Goal: Transaction & Acquisition: Purchase product/service

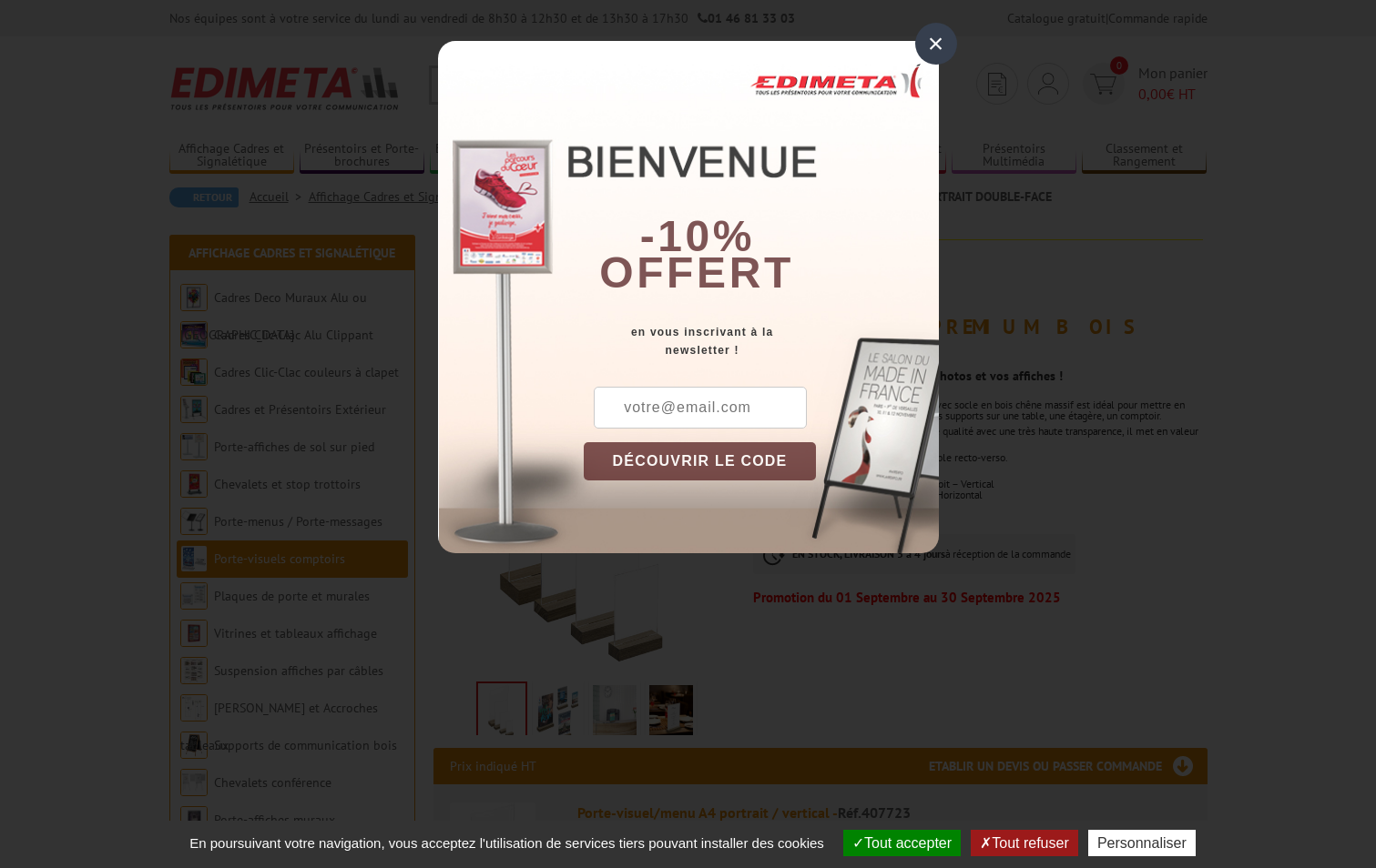
click at [929, 43] on div "×" at bounding box center [936, 44] width 42 height 42
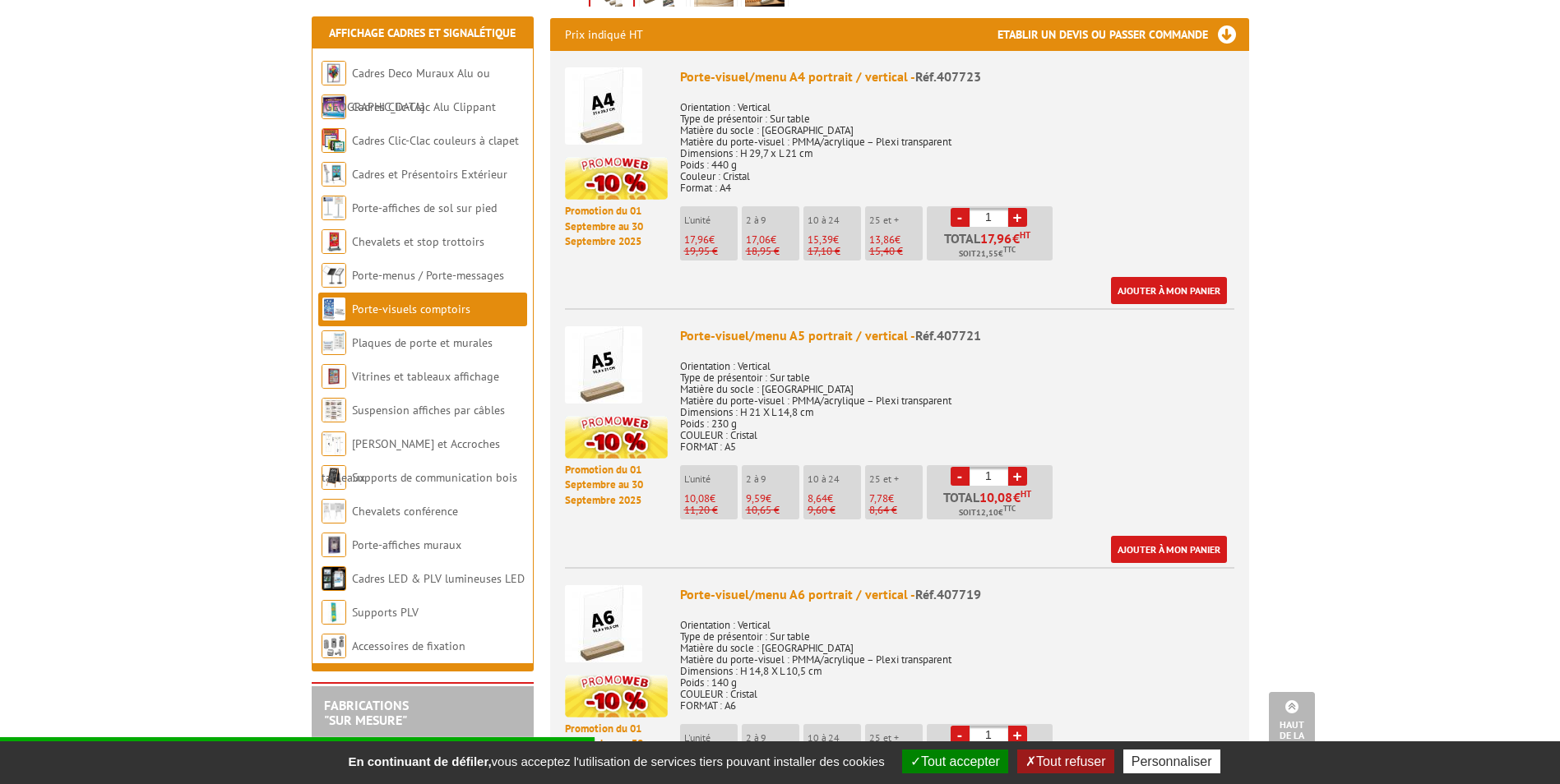
scroll to position [740, 0]
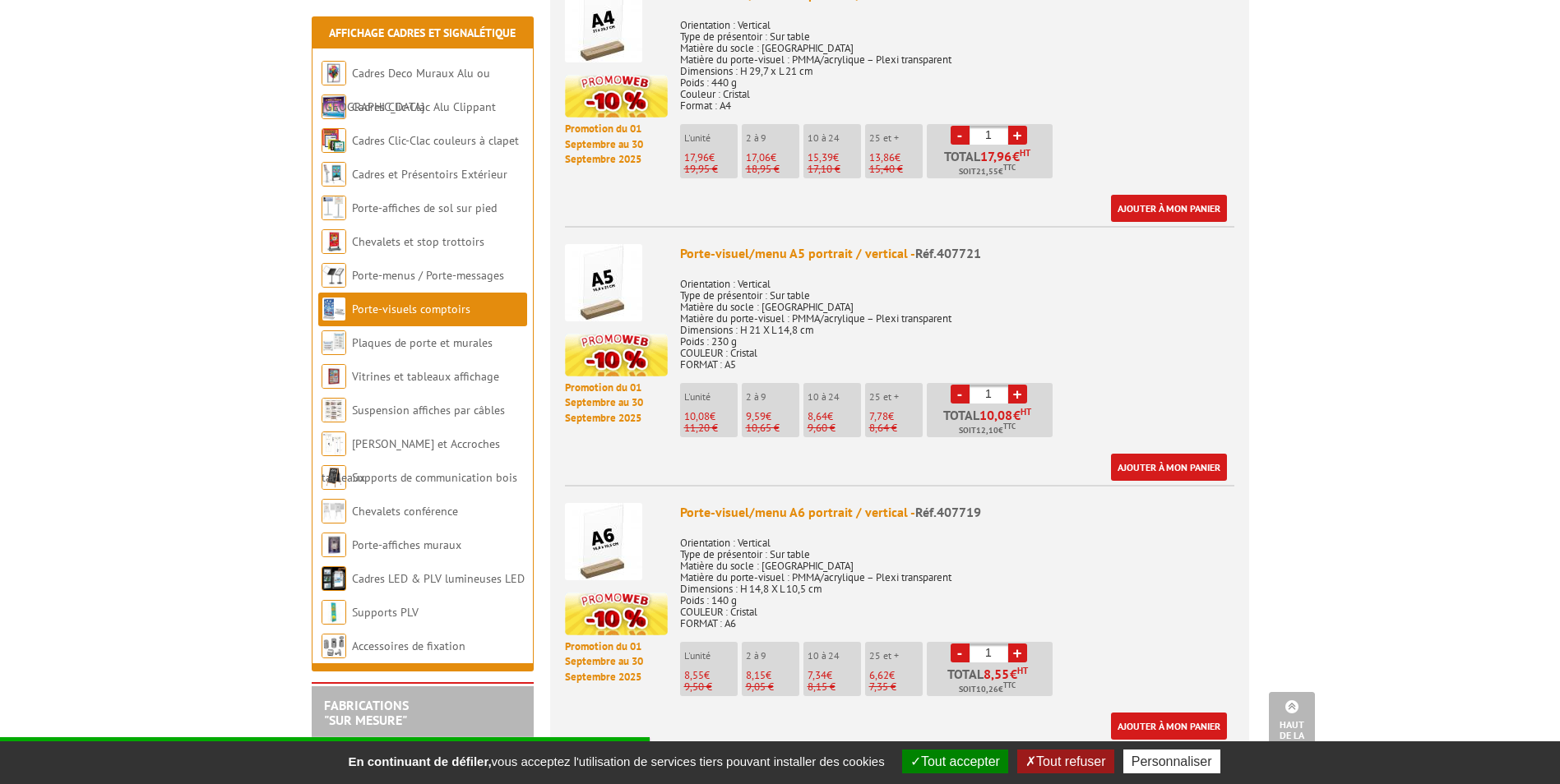
click at [615, 268] on img at bounding box center [604, 283] width 78 height 78
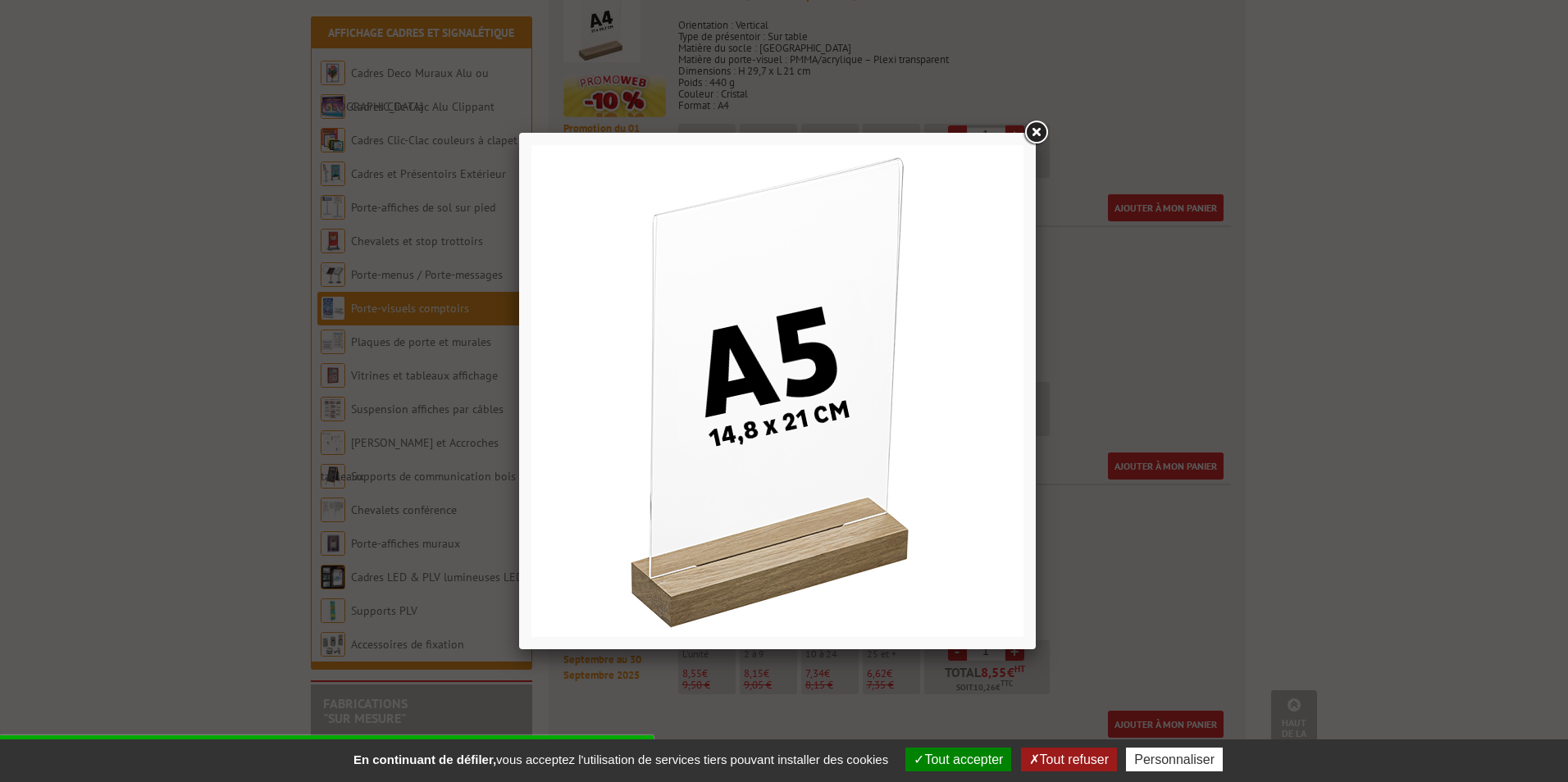
click at [1038, 137] on link at bounding box center [1035, 132] width 30 height 30
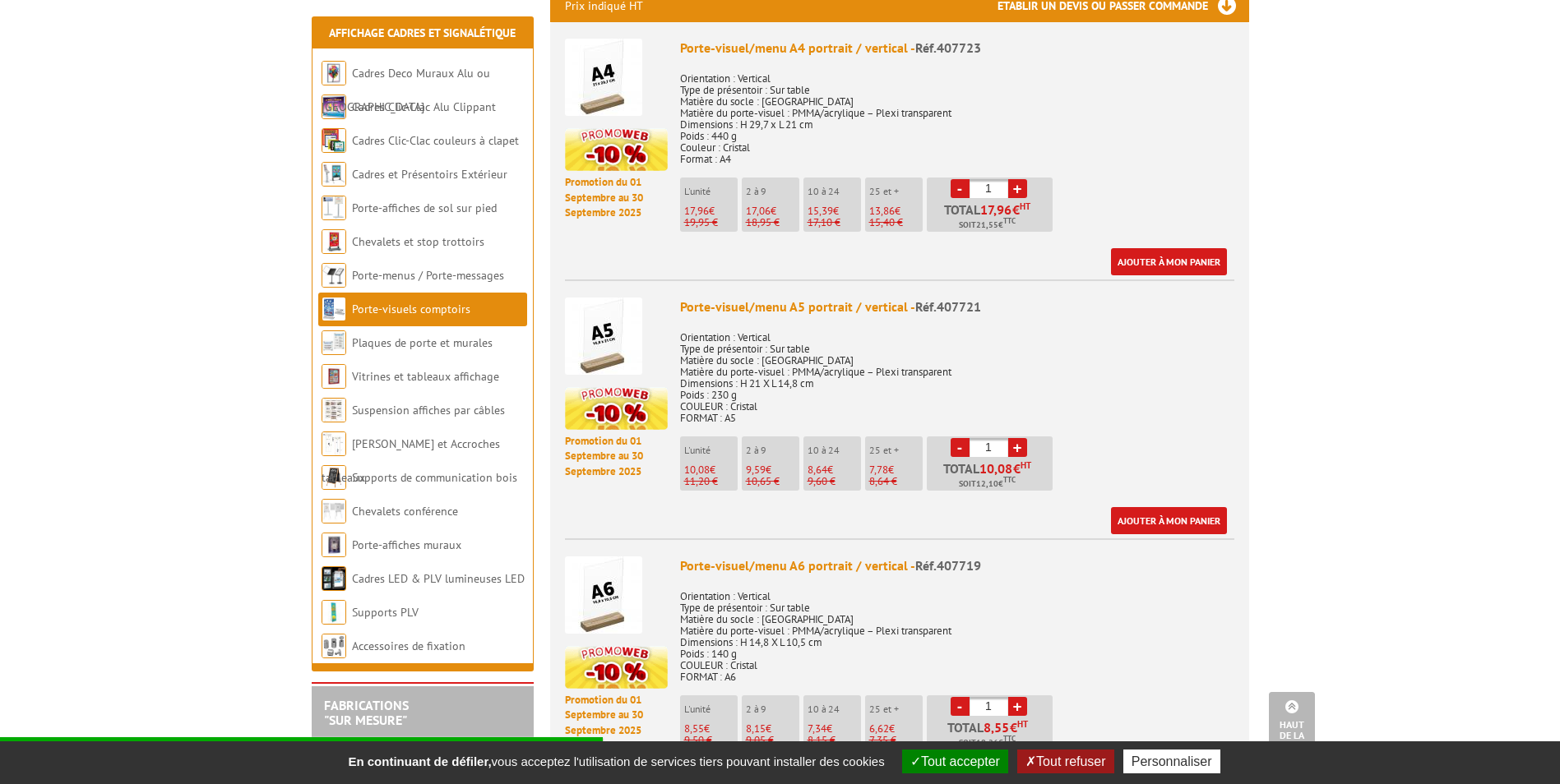
scroll to position [658, 0]
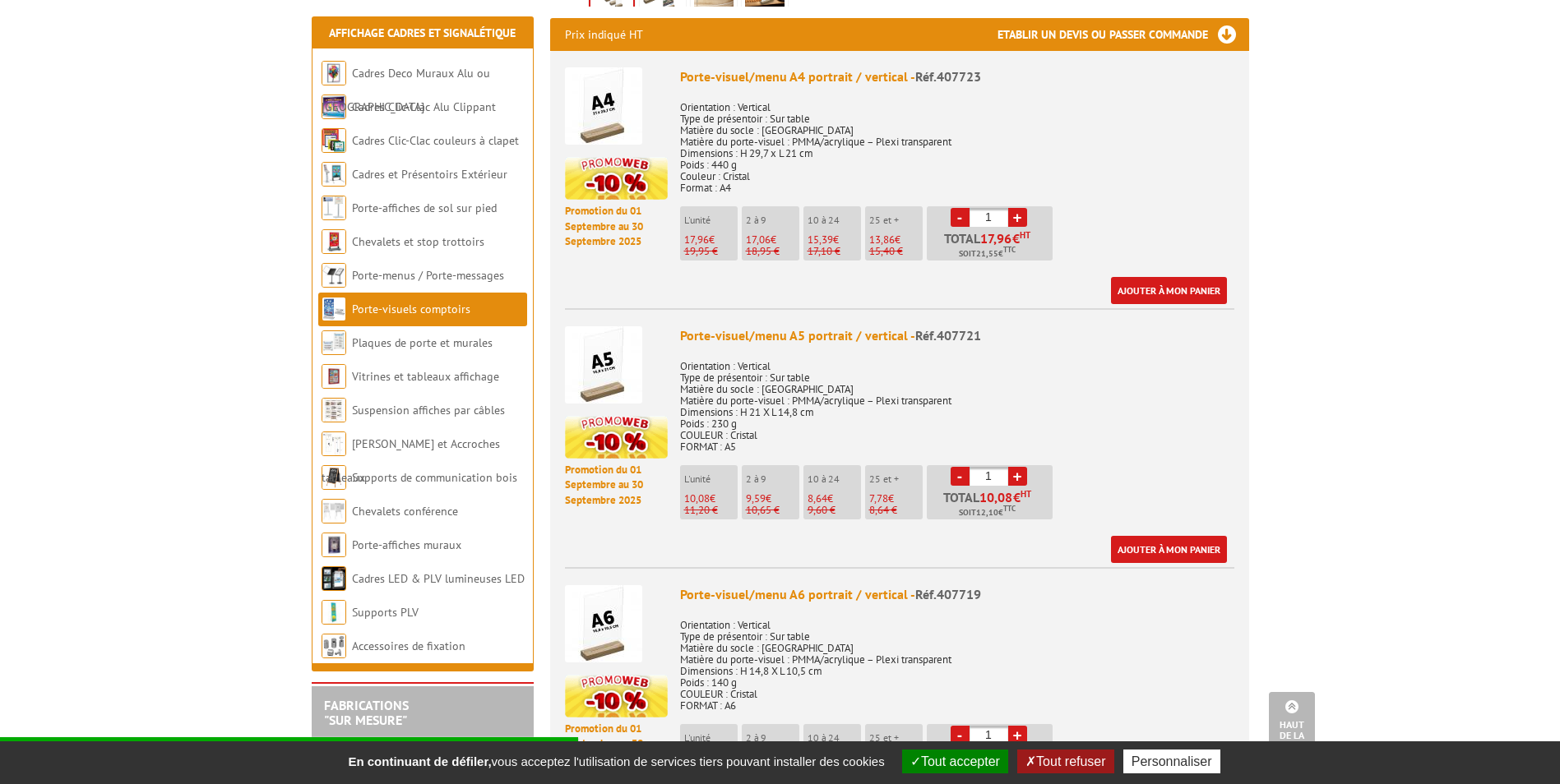
click at [988, 467] on input "1" at bounding box center [988, 476] width 39 height 19
type input "24"
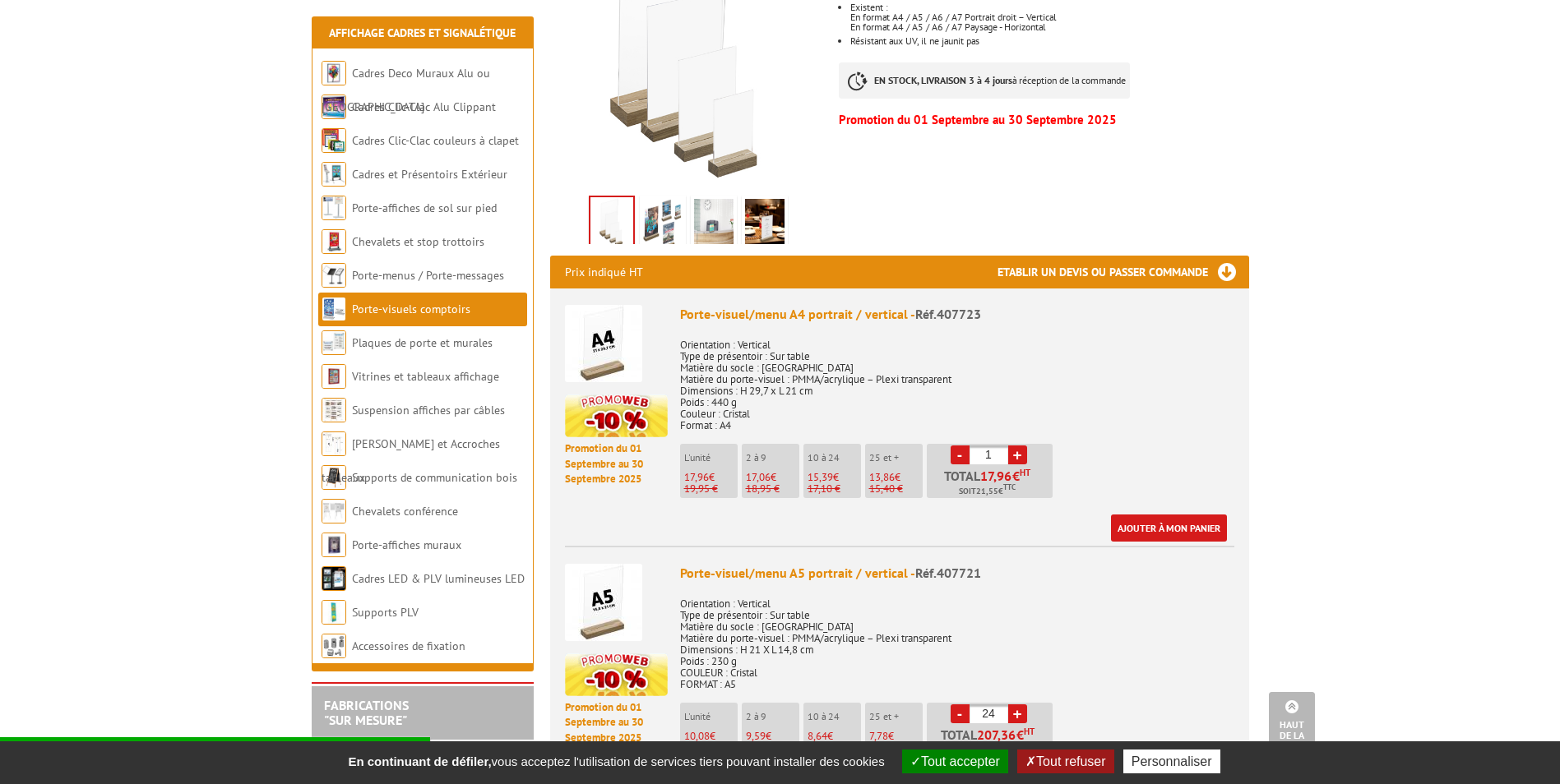
scroll to position [411, 0]
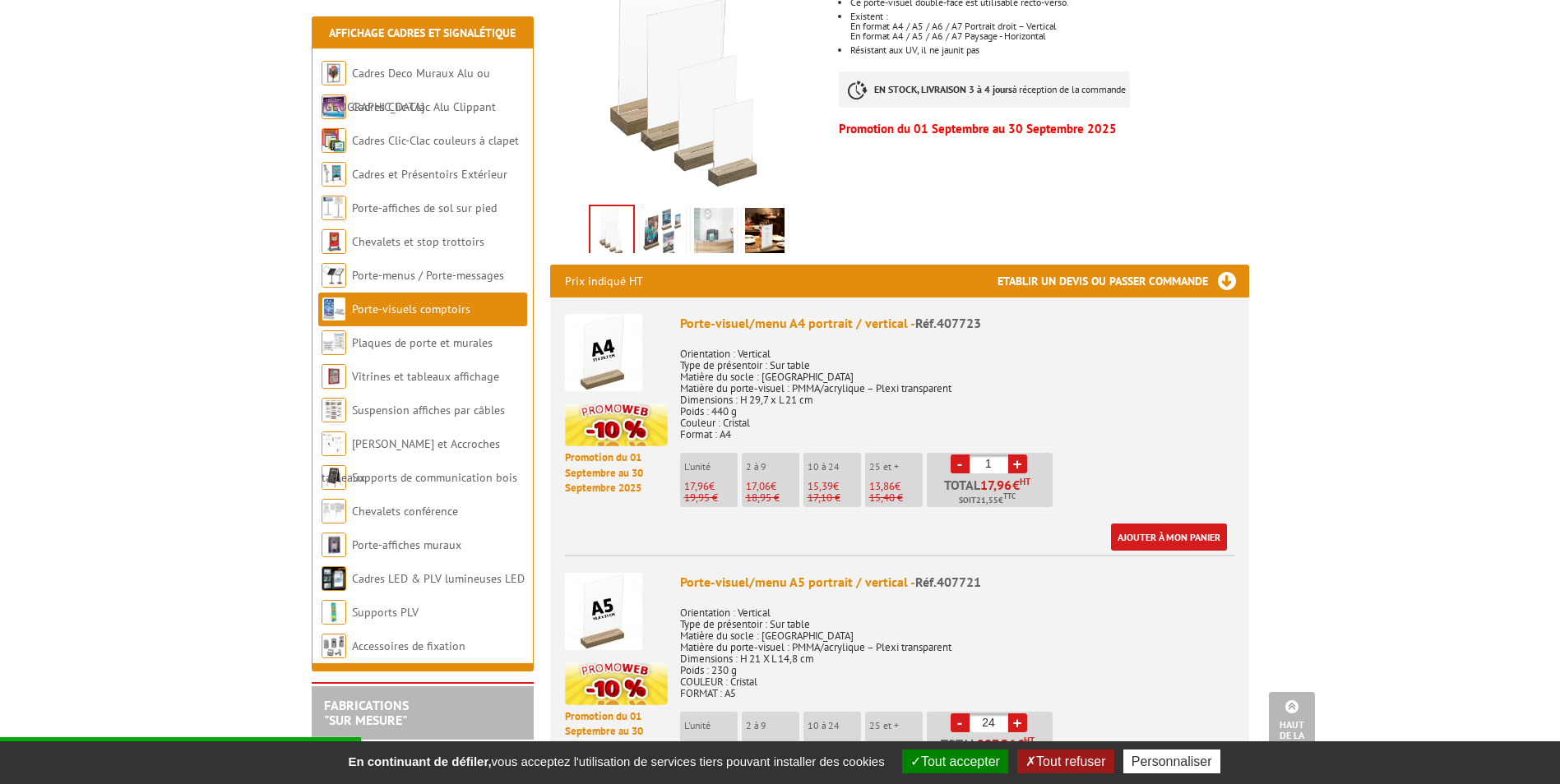
click at [615, 586] on img at bounding box center [604, 612] width 78 height 78
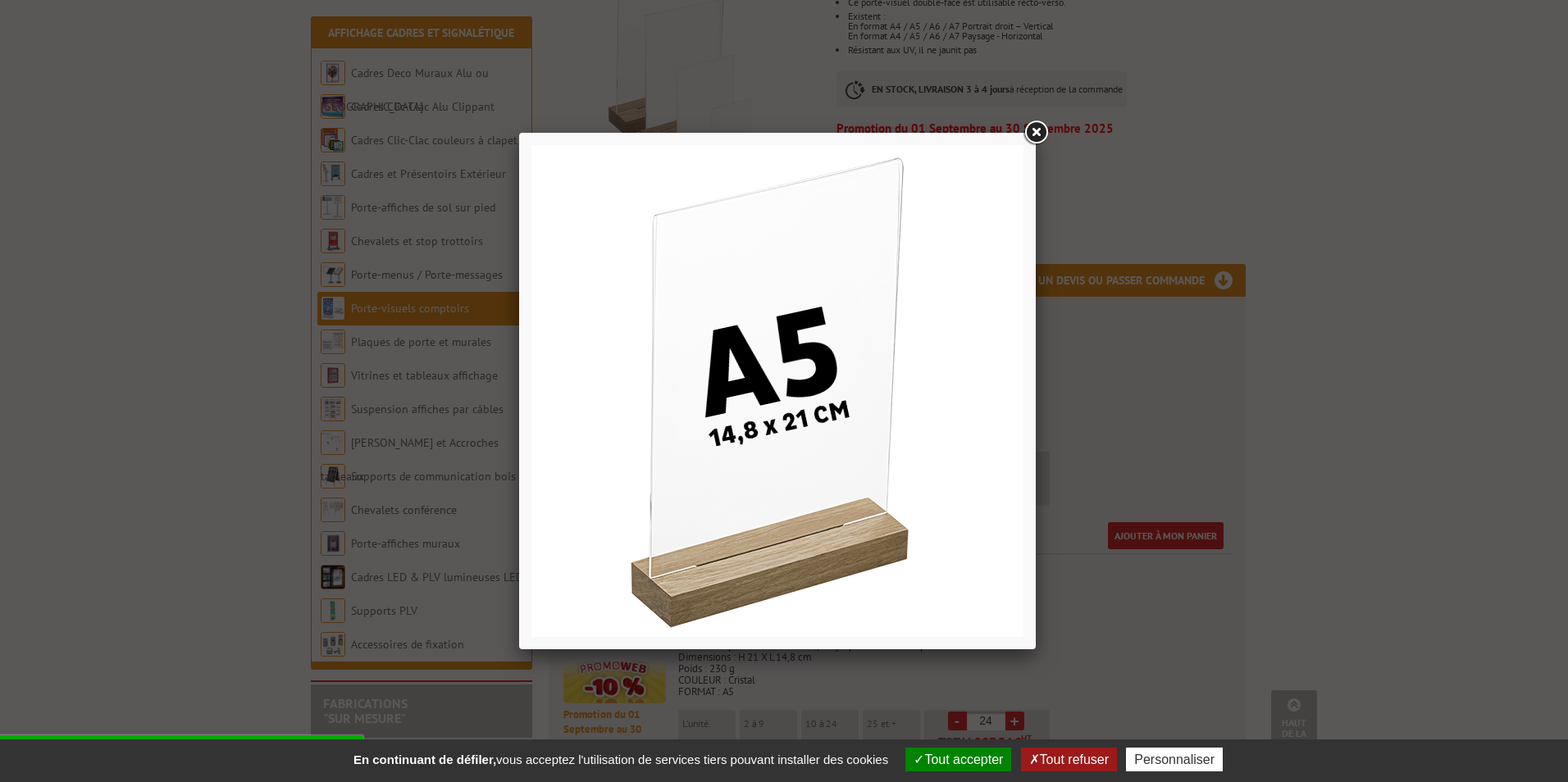
click at [1033, 130] on link at bounding box center [1035, 132] width 30 height 30
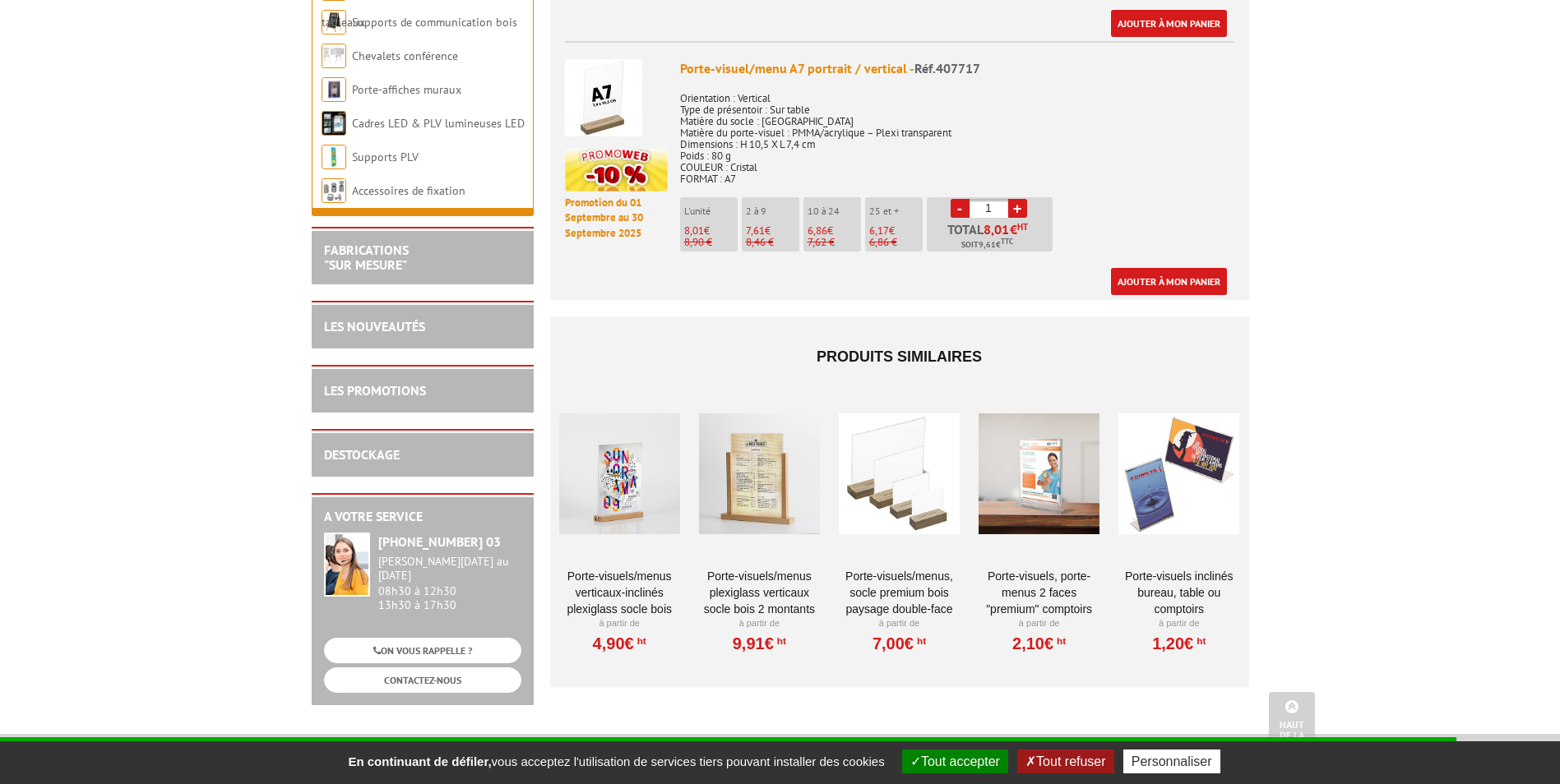
scroll to position [1740, 0]
